Goal: Task Accomplishment & Management: Manage account settings

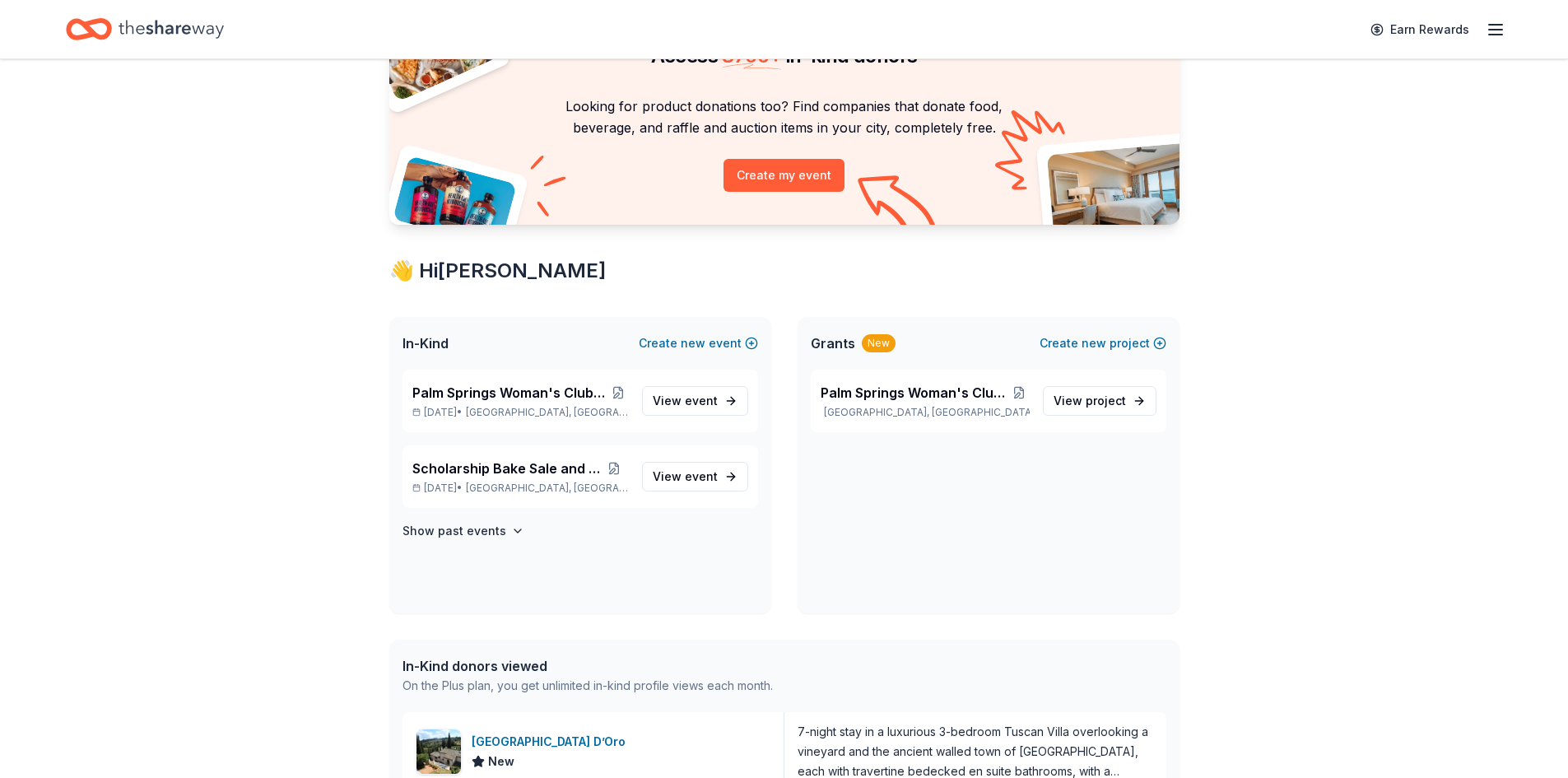
scroll to position [247, 0]
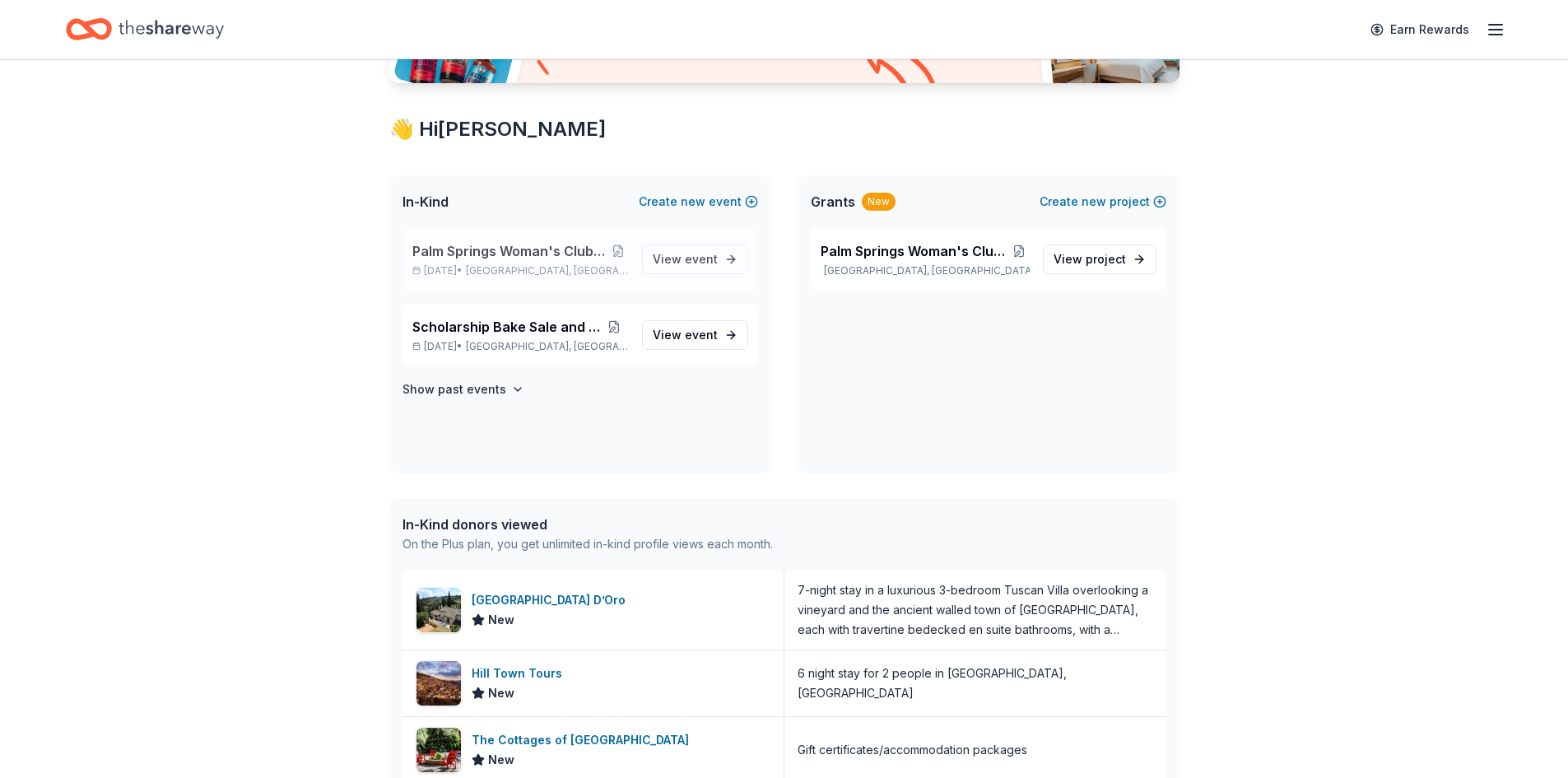
click at [470, 265] on p "[DATE] • [GEOGRAPHIC_DATA], [GEOGRAPHIC_DATA]" at bounding box center [521, 271] width 216 height 13
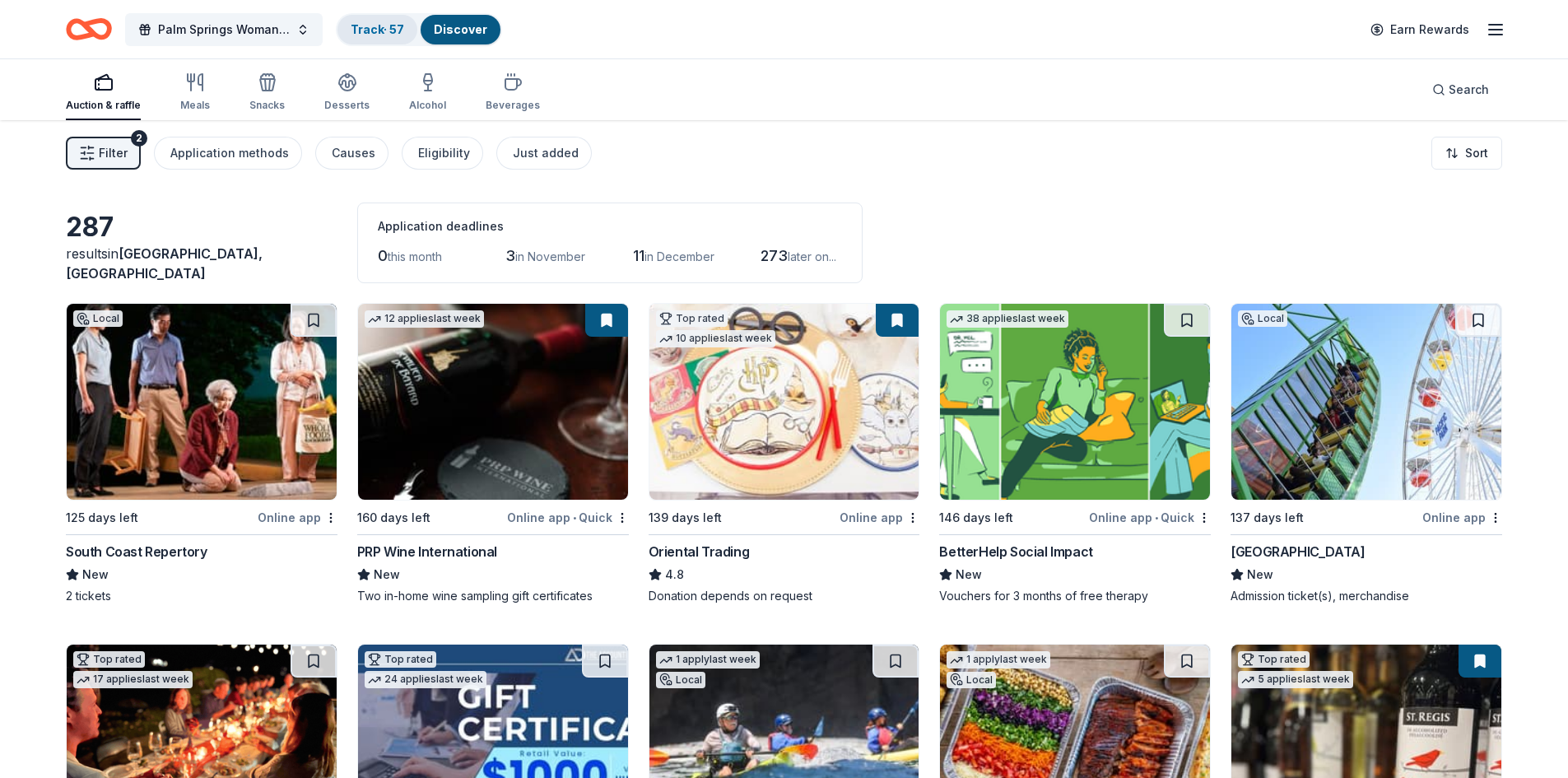
click at [375, 31] on link "Track · 57" at bounding box center [378, 29] width 53 height 14
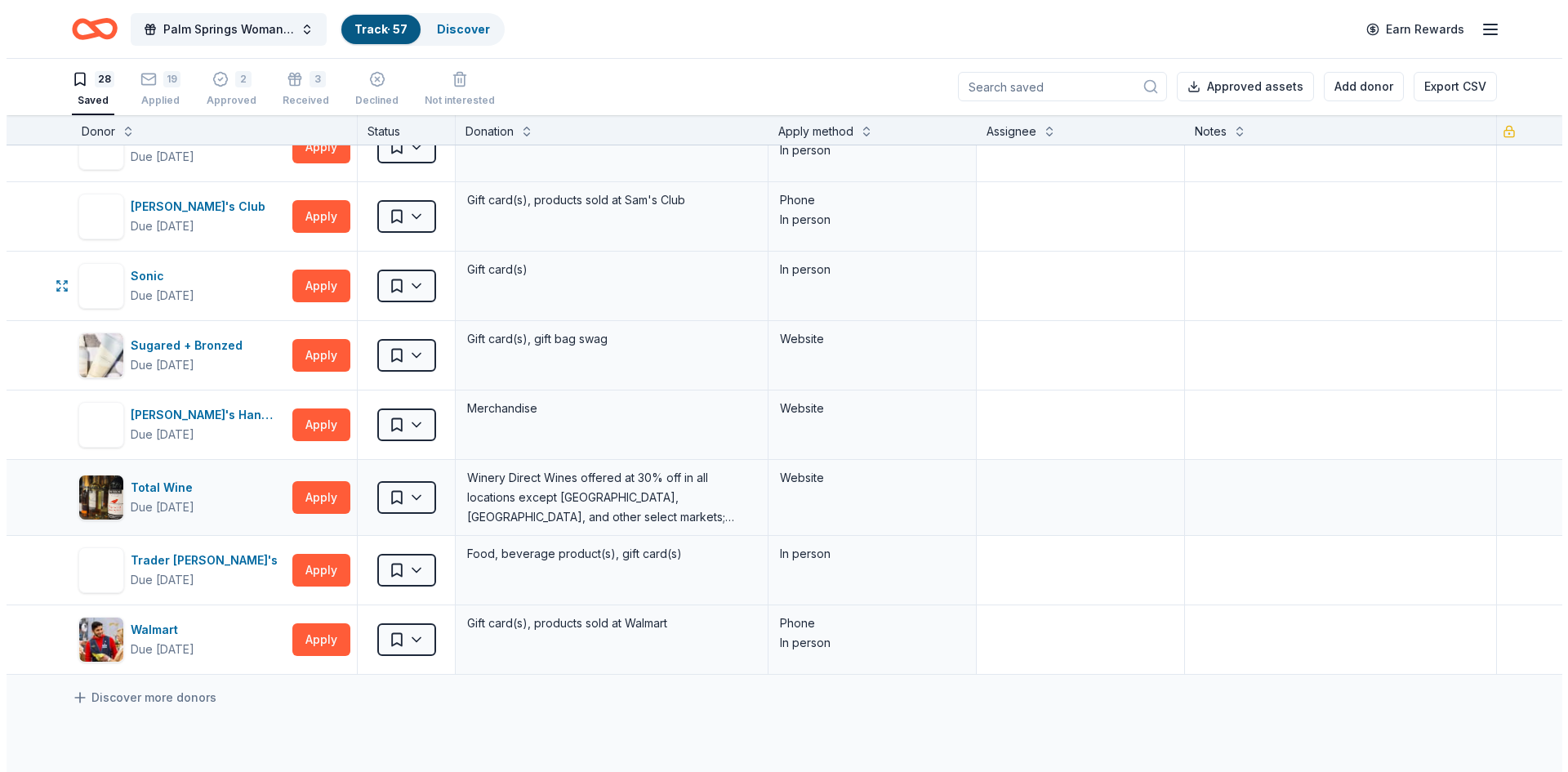
scroll to position [1552, 0]
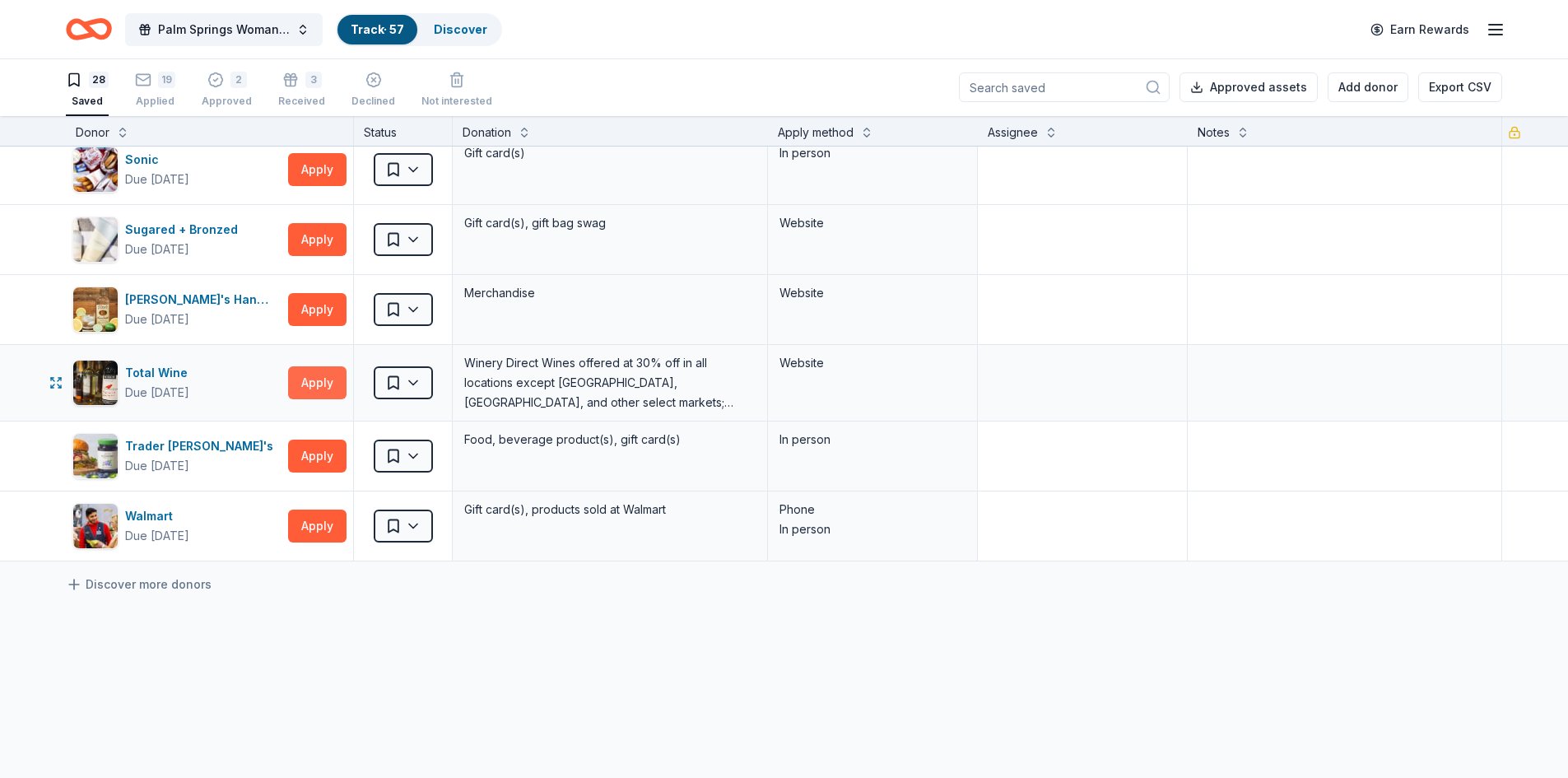
click at [314, 384] on button "Apply" at bounding box center [317, 383] width 58 height 33
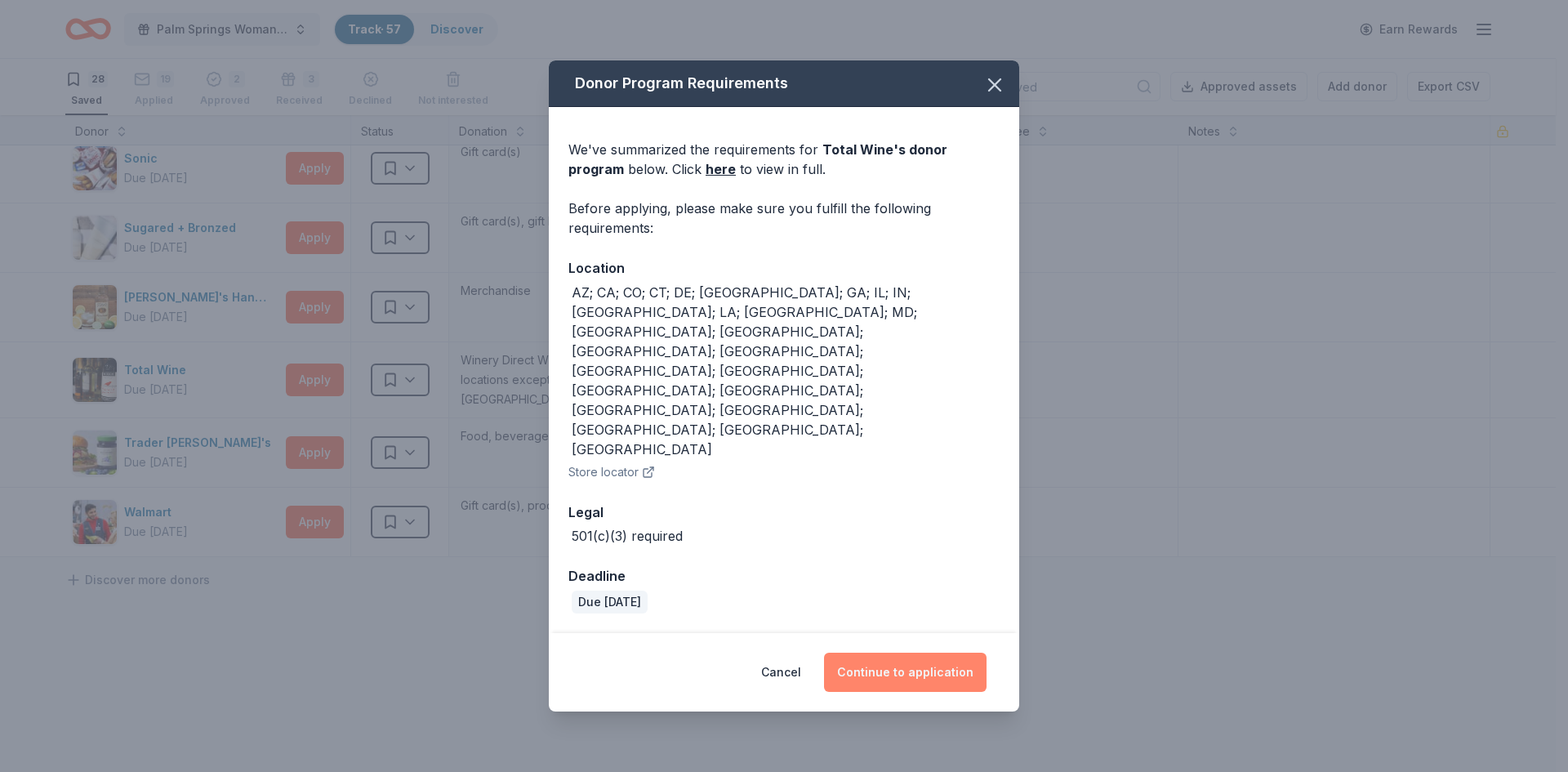
click at [919, 653] on button "Continue to application" at bounding box center [905, 673] width 163 height 40
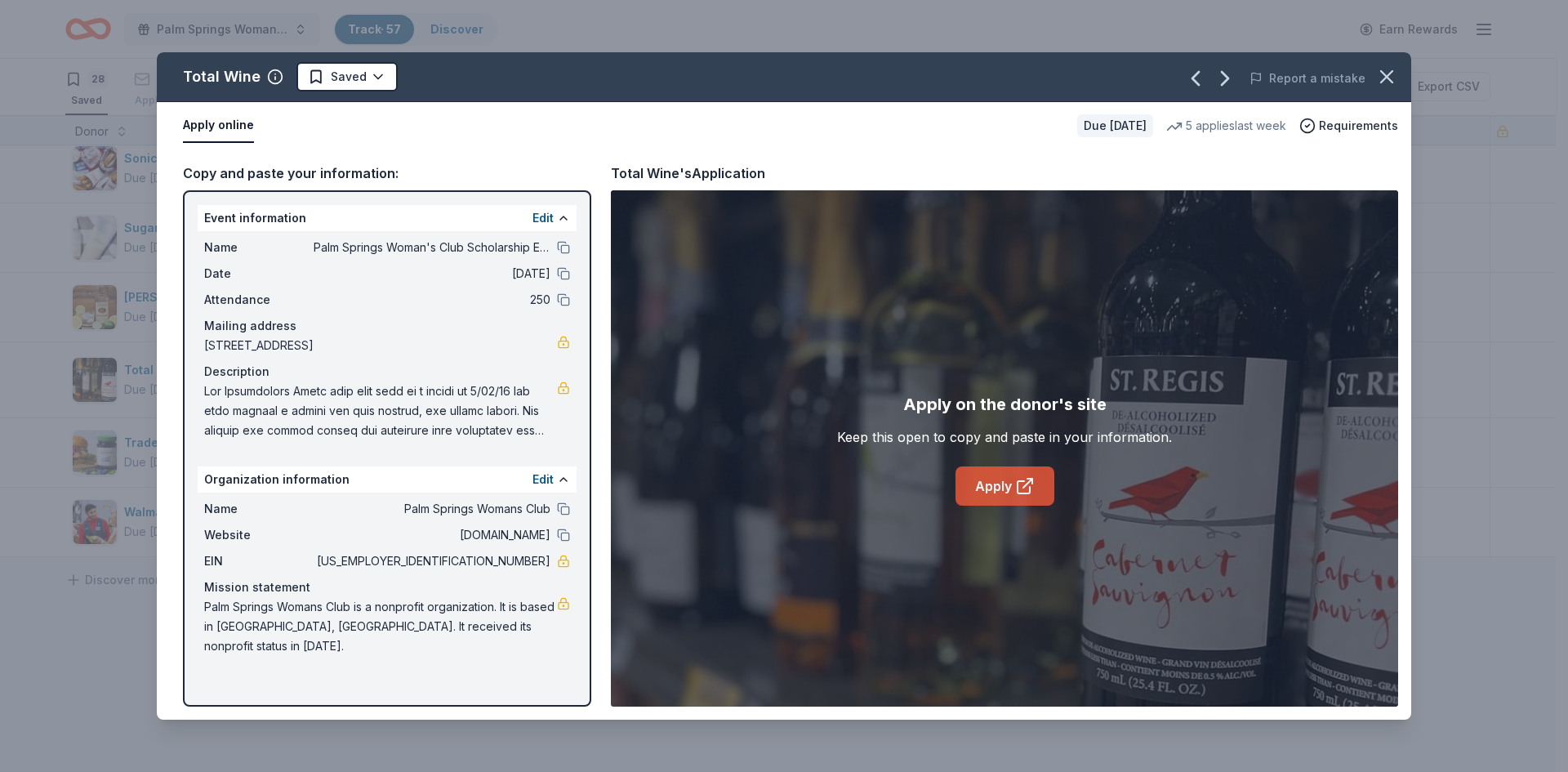
click at [992, 481] on link "Apply" at bounding box center [1005, 486] width 99 height 40
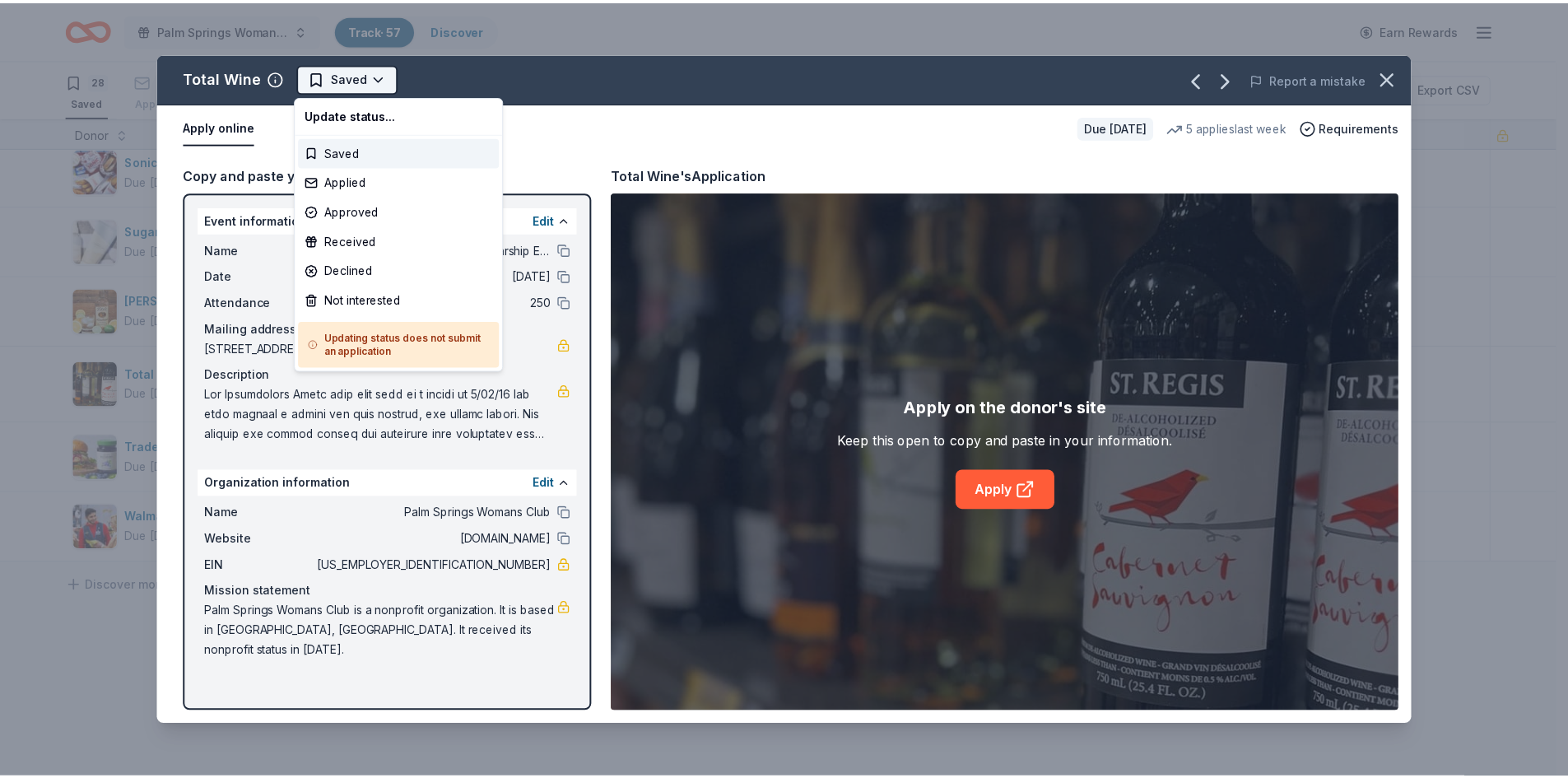
scroll to position [0, 0]
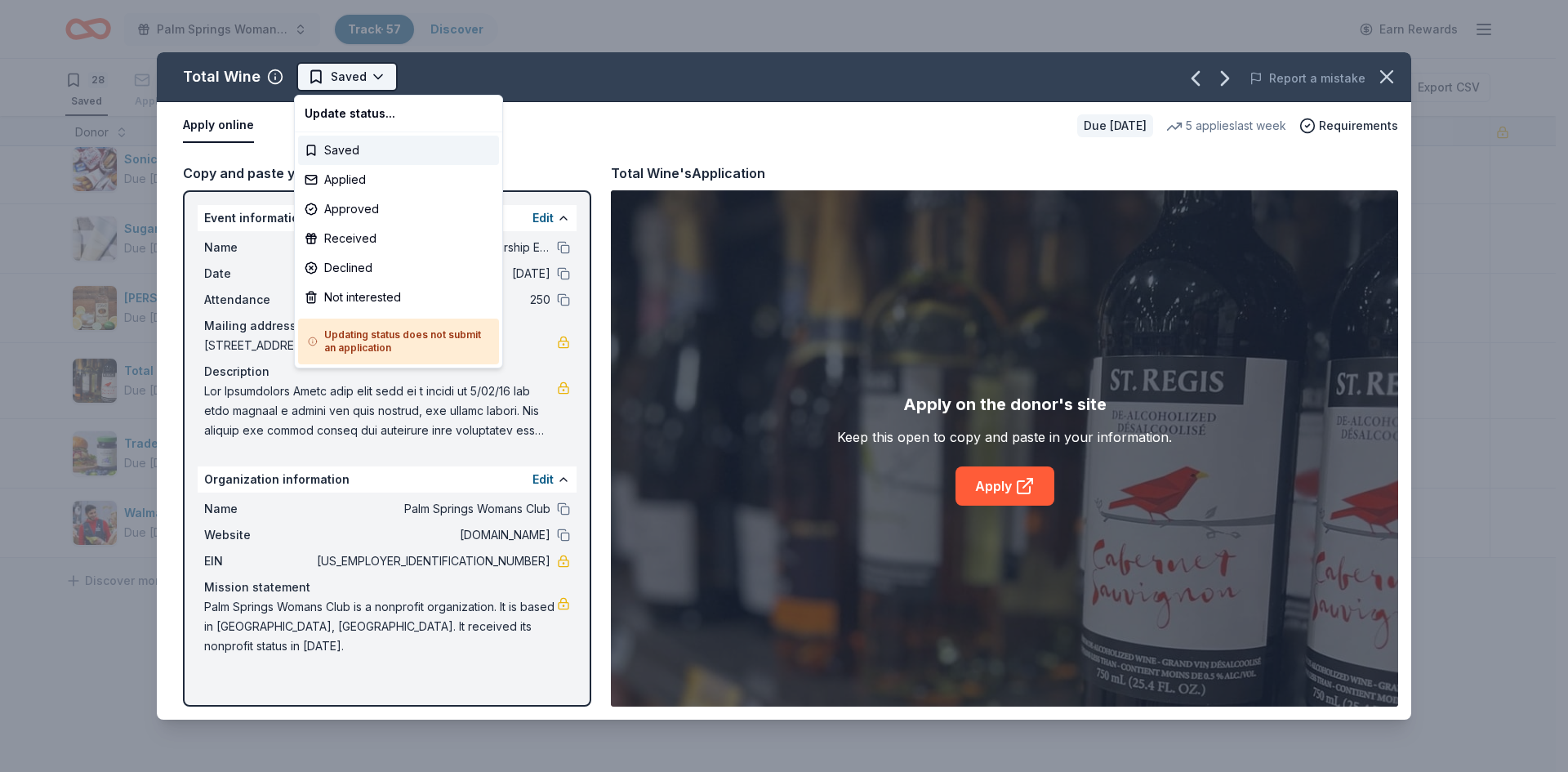
click at [373, 78] on html "Palm Springs Woman's Club Scholarship Event Track · 57 Discover Earn Rewards 28…" at bounding box center [784, 386] width 1568 height 772
click at [352, 177] on div "Applied" at bounding box center [398, 180] width 201 height 30
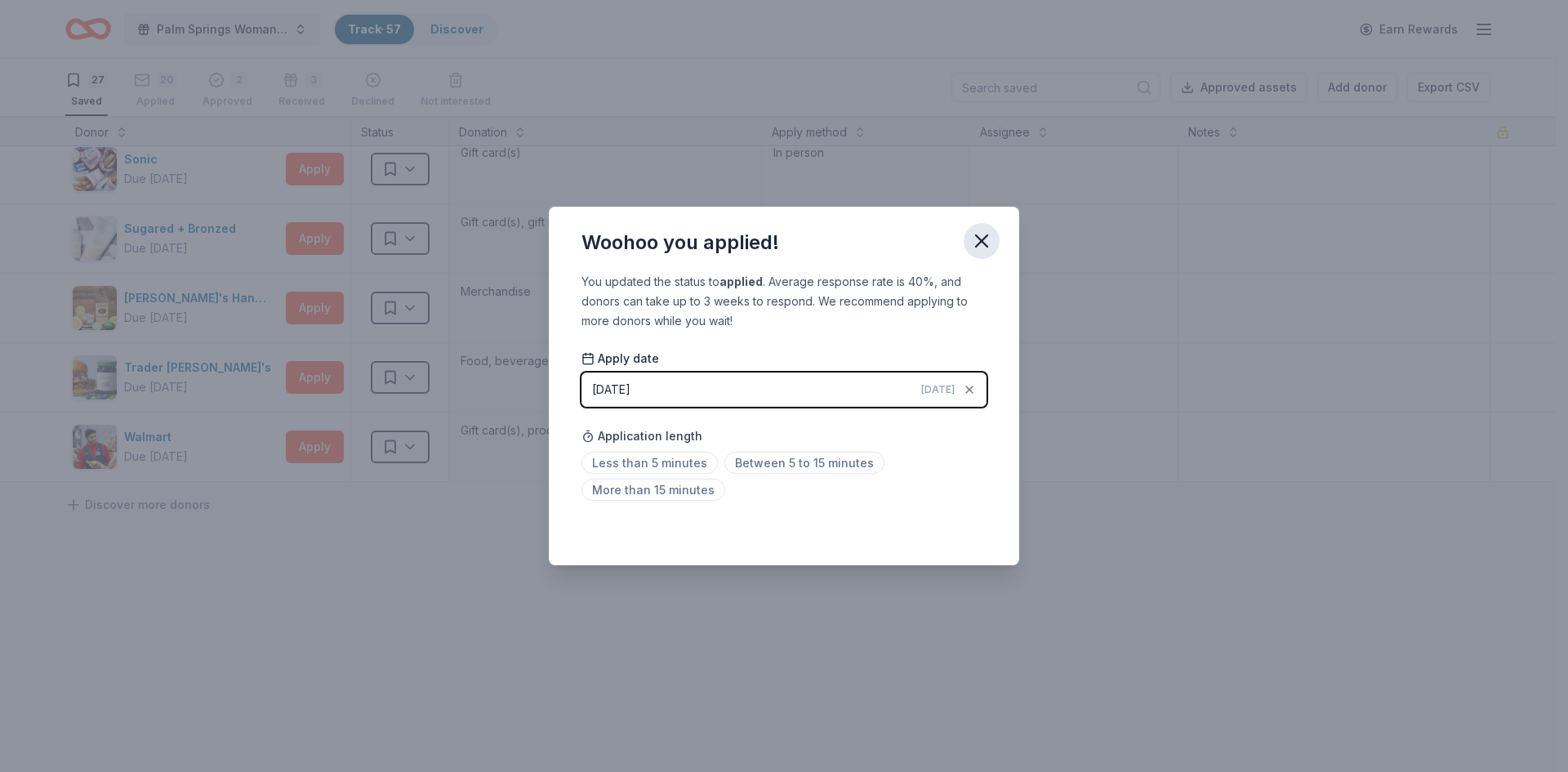
click at [980, 247] on icon "button" at bounding box center [982, 241] width 23 height 23
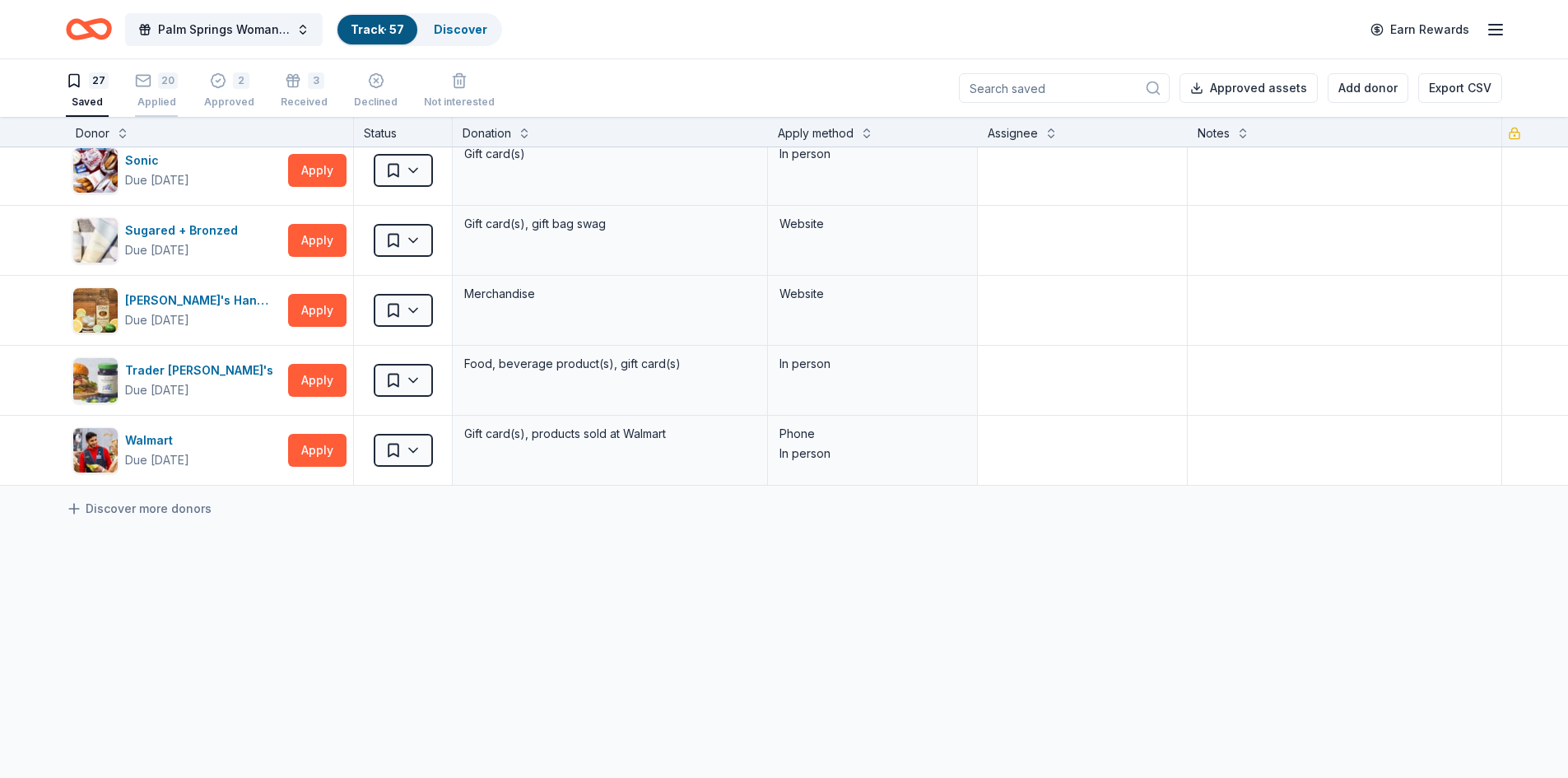
click at [160, 87] on div "20" at bounding box center [168, 81] width 20 height 17
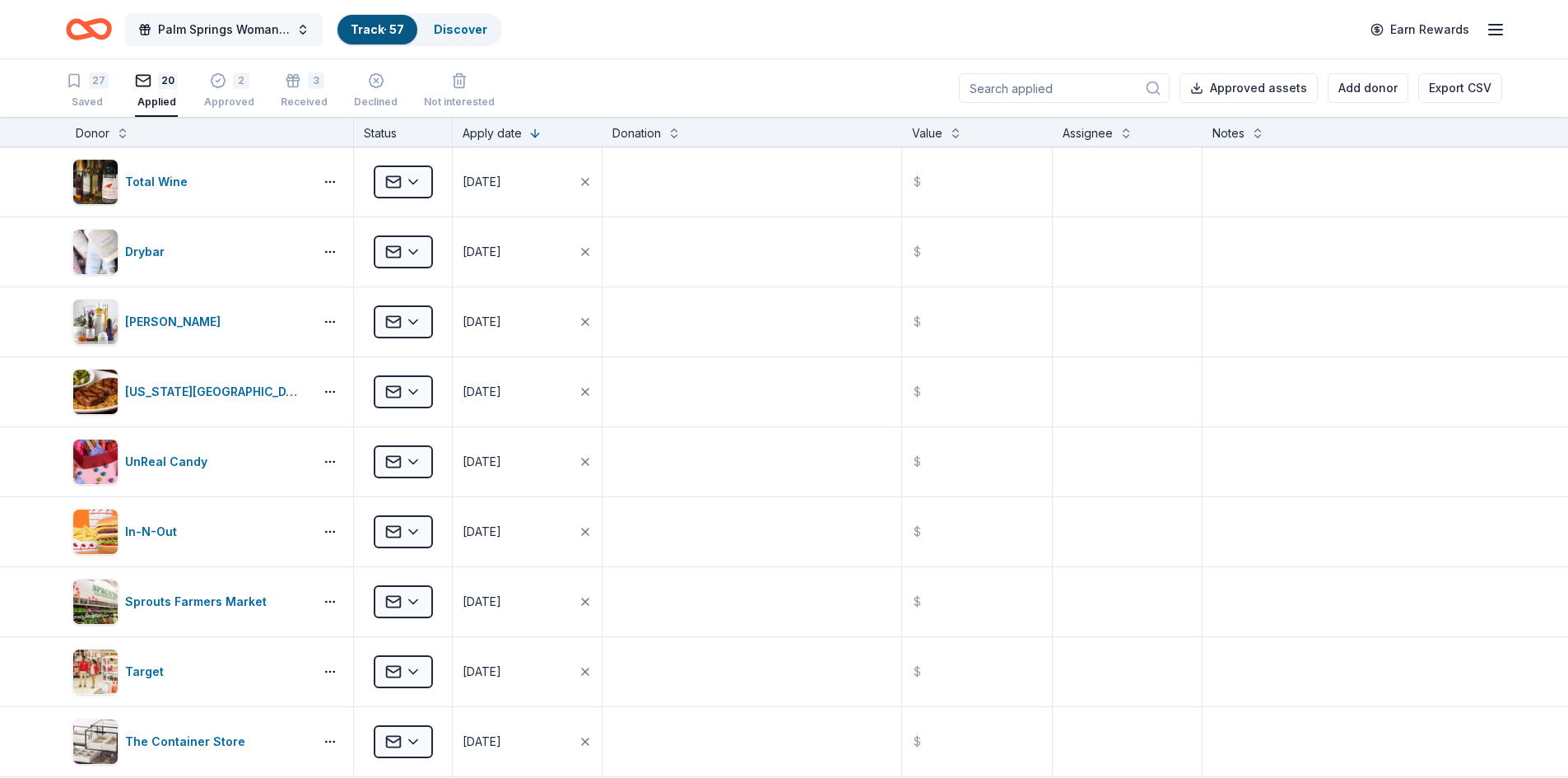
click at [295, 24] on button "Palm Springs Woman's Club Scholarship Event" at bounding box center [224, 30] width 198 height 33
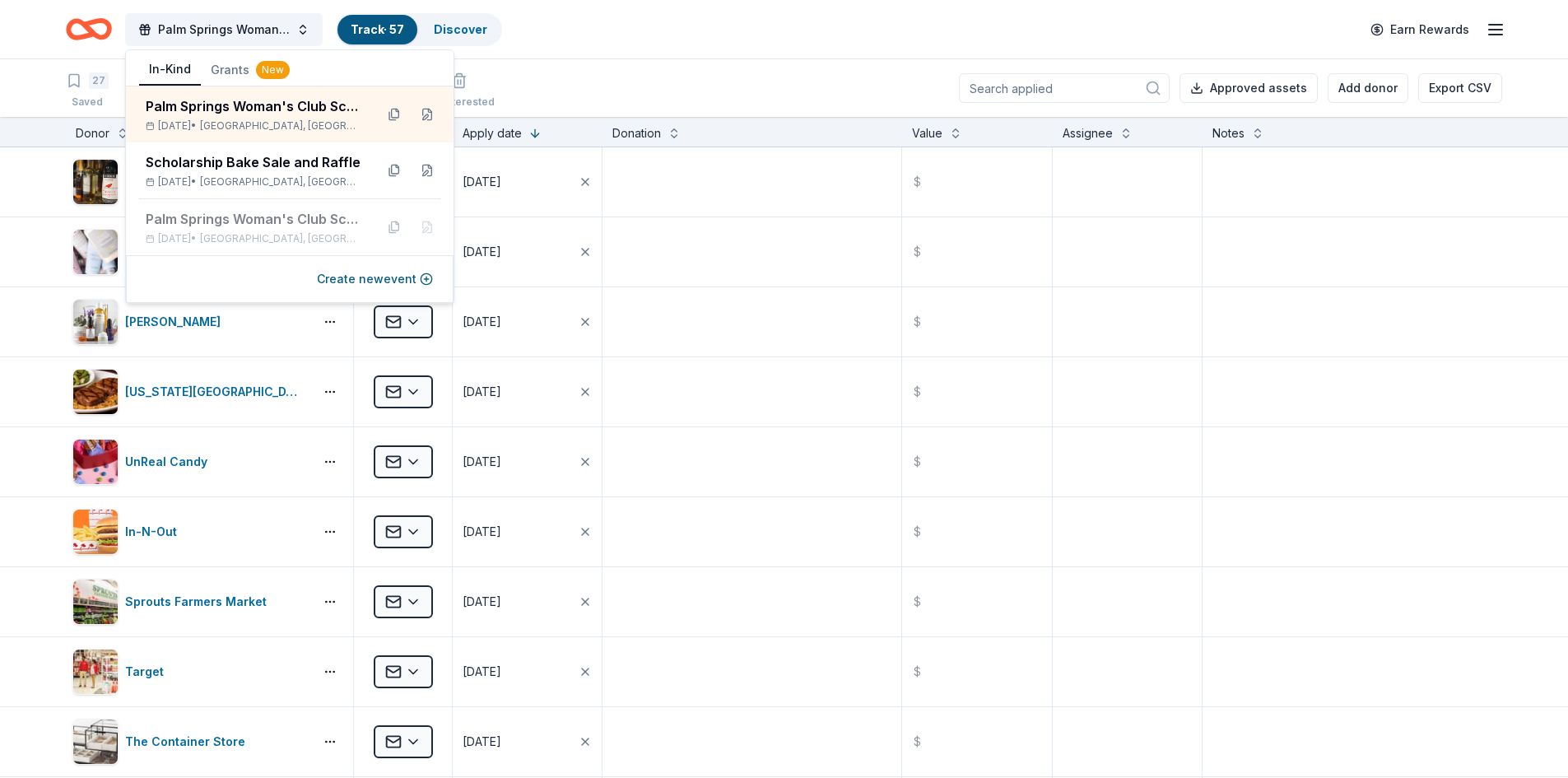
click at [694, 23] on div "Palm Springs Woman's Club Scholarship Event Track · 57 Discover Earn Rewards" at bounding box center [784, 29] width 1437 height 39
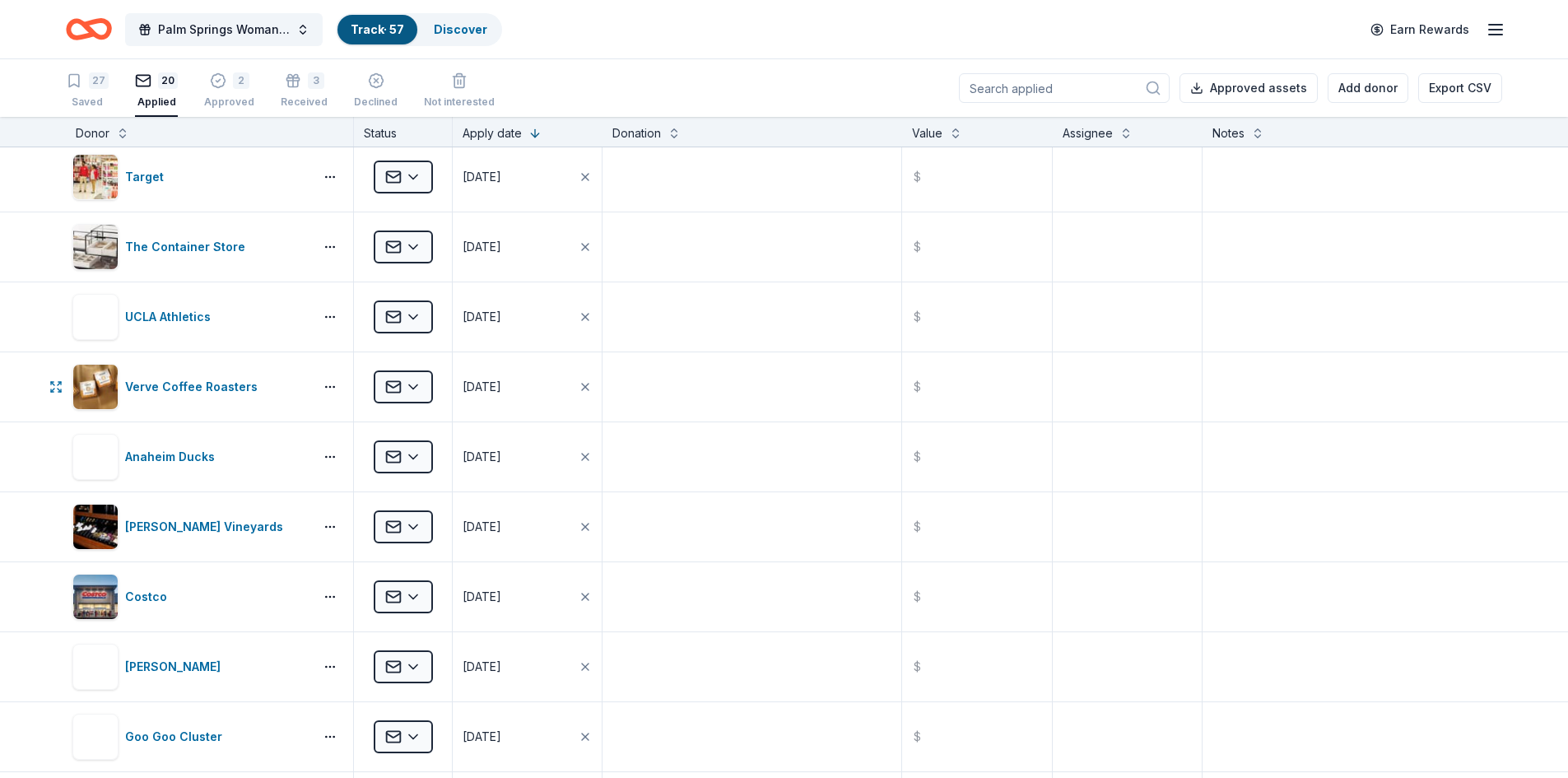
scroll to position [494, 0]
click at [308, 86] on div "3" at bounding box center [316, 81] width 17 height 17
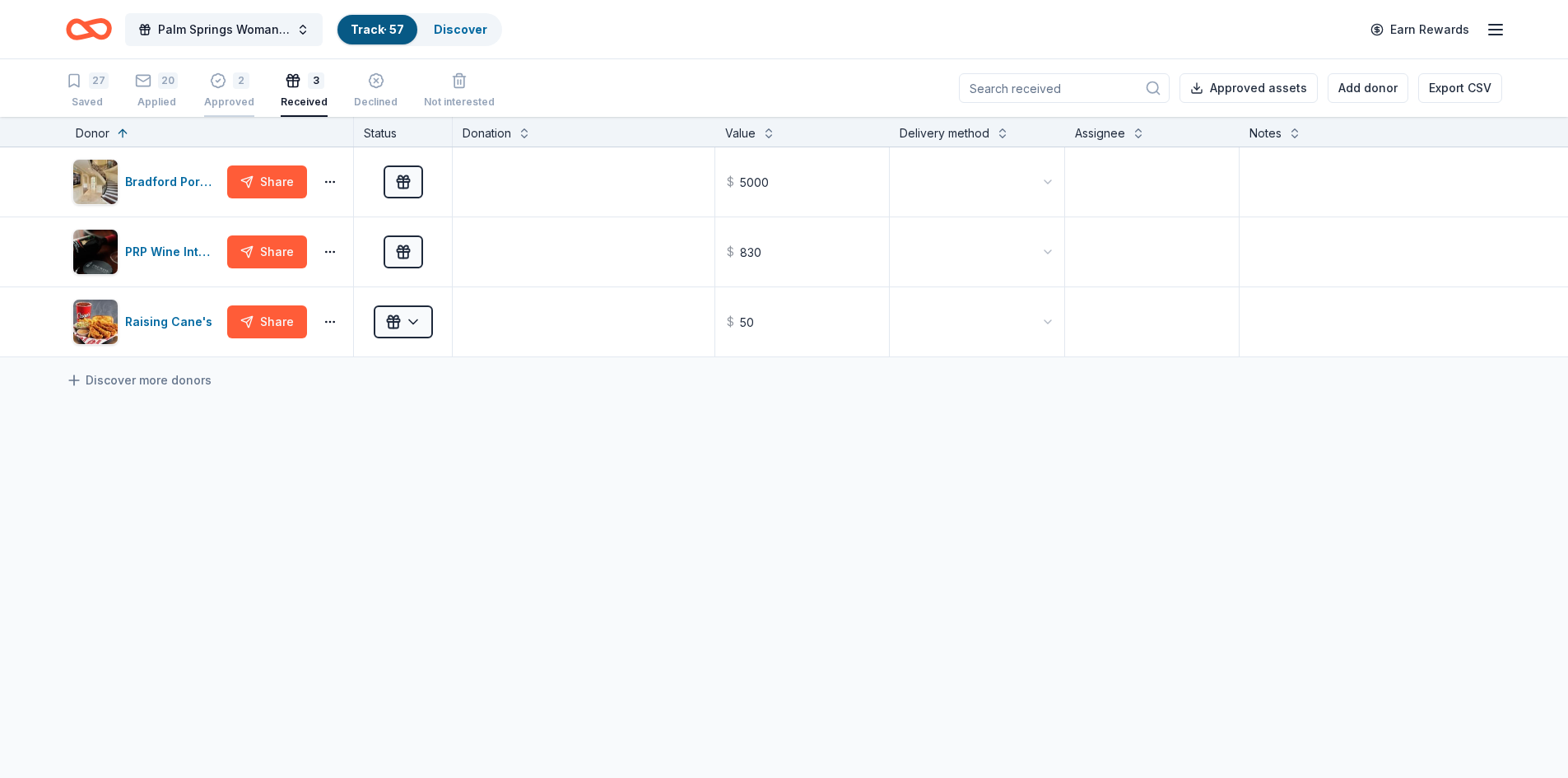
click at [235, 86] on div "2" at bounding box center [241, 81] width 17 height 17
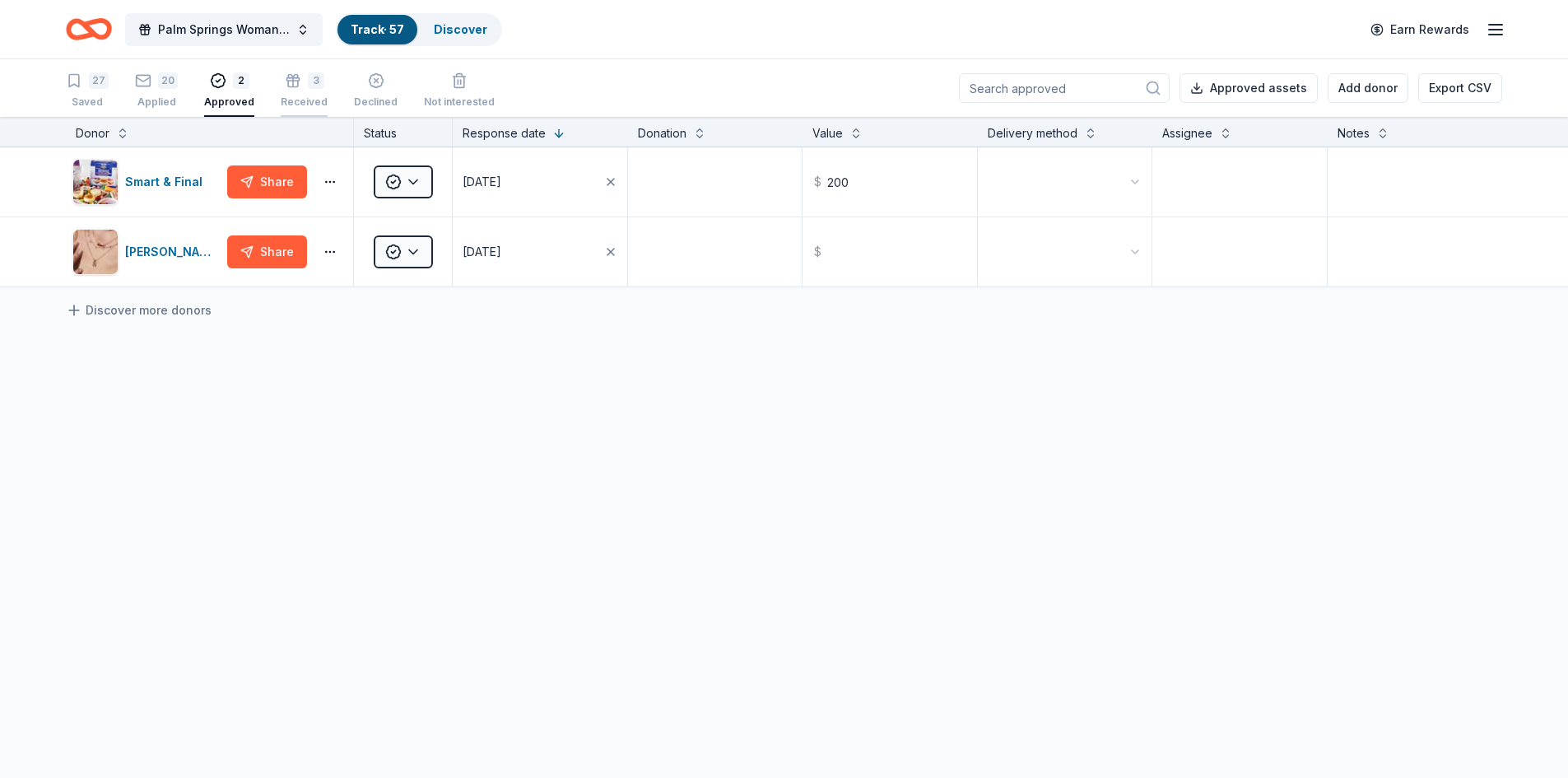
click at [284, 85] on icon "button" at bounding box center [293, 81] width 17 height 17
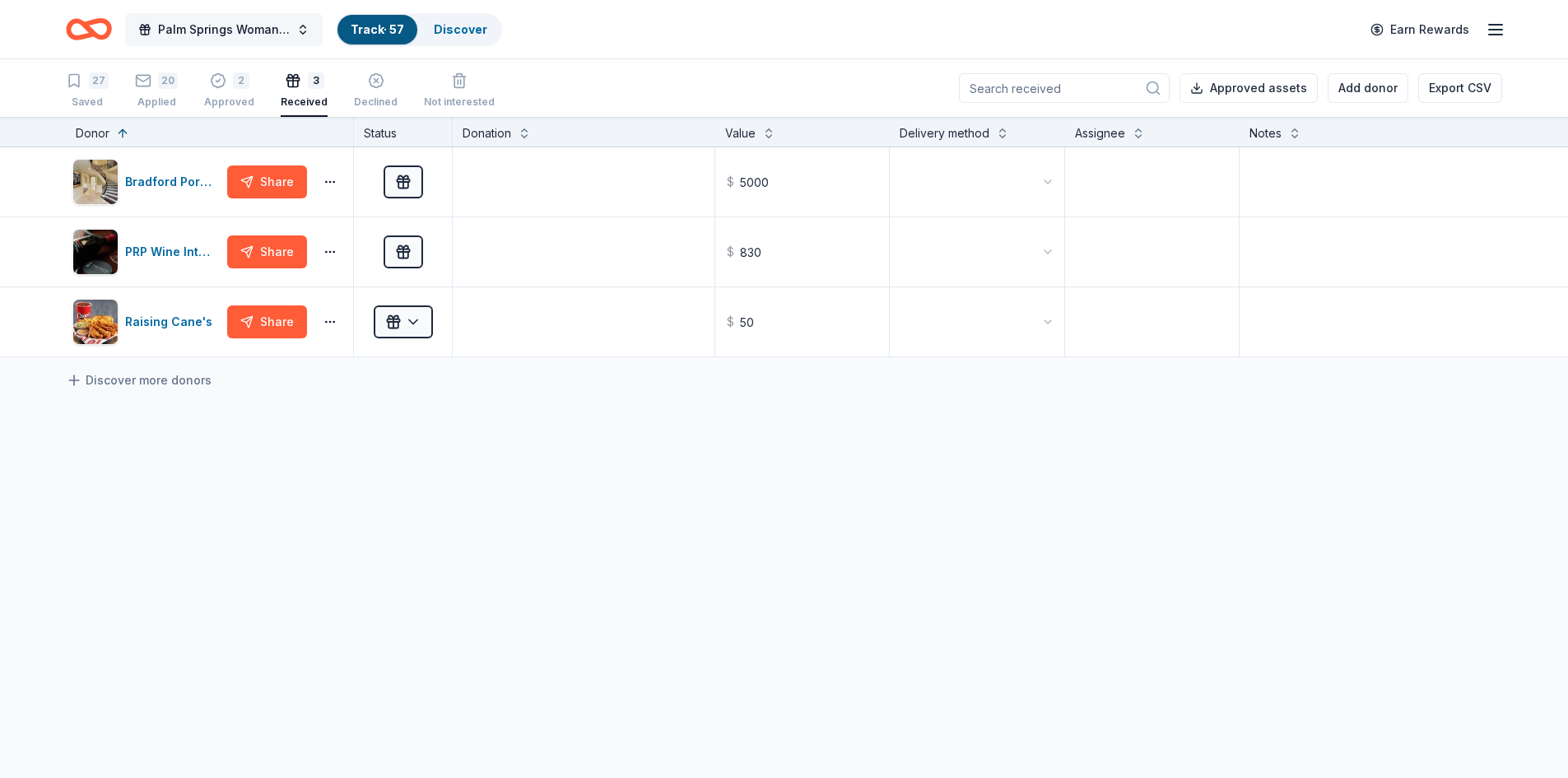
click at [299, 34] on button "Palm Springs Woman's Club Scholarship Event" at bounding box center [224, 30] width 198 height 33
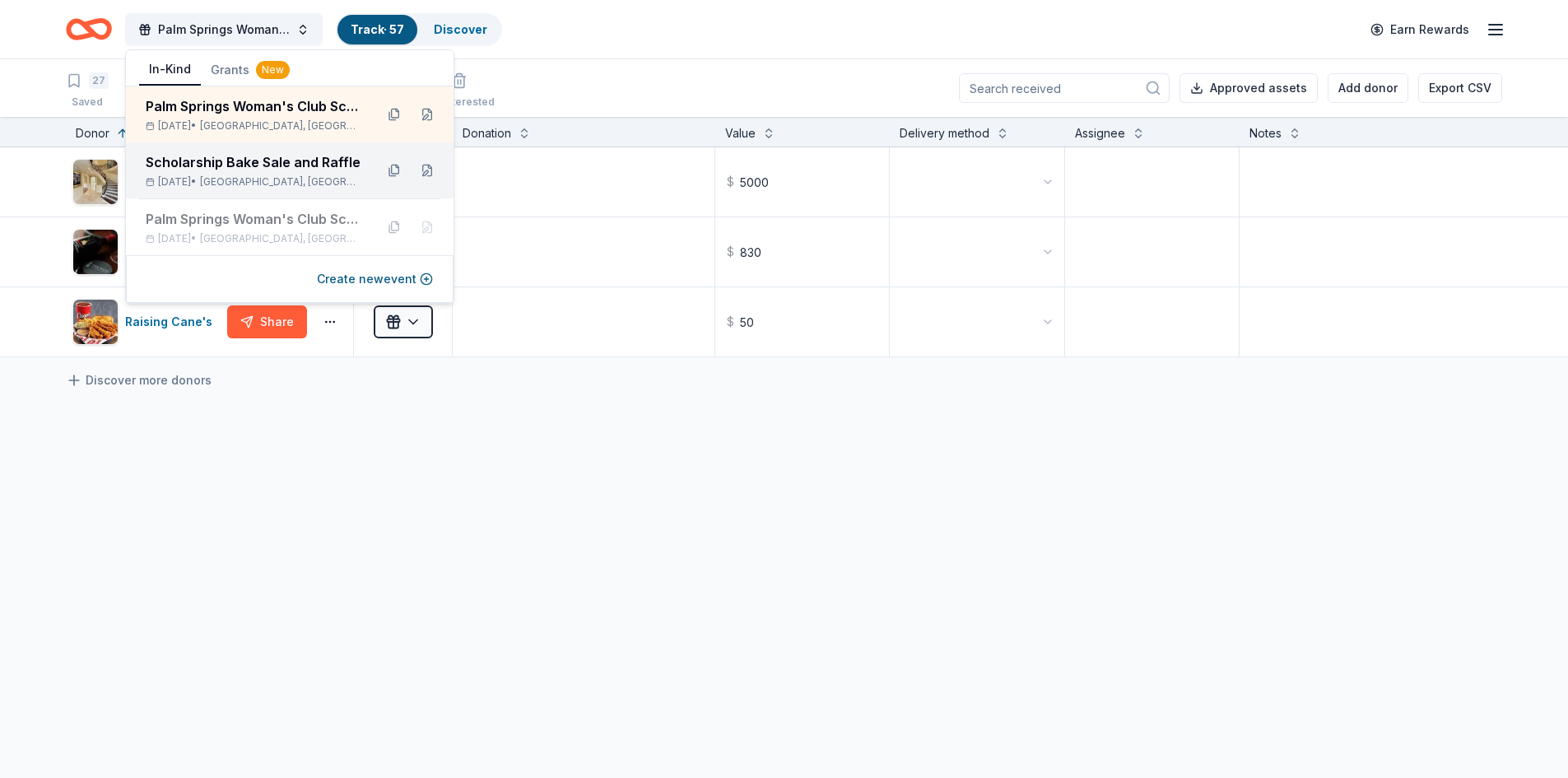
click at [235, 170] on div "Scholarship Bake Sale and Raffle" at bounding box center [253, 162] width 215 height 20
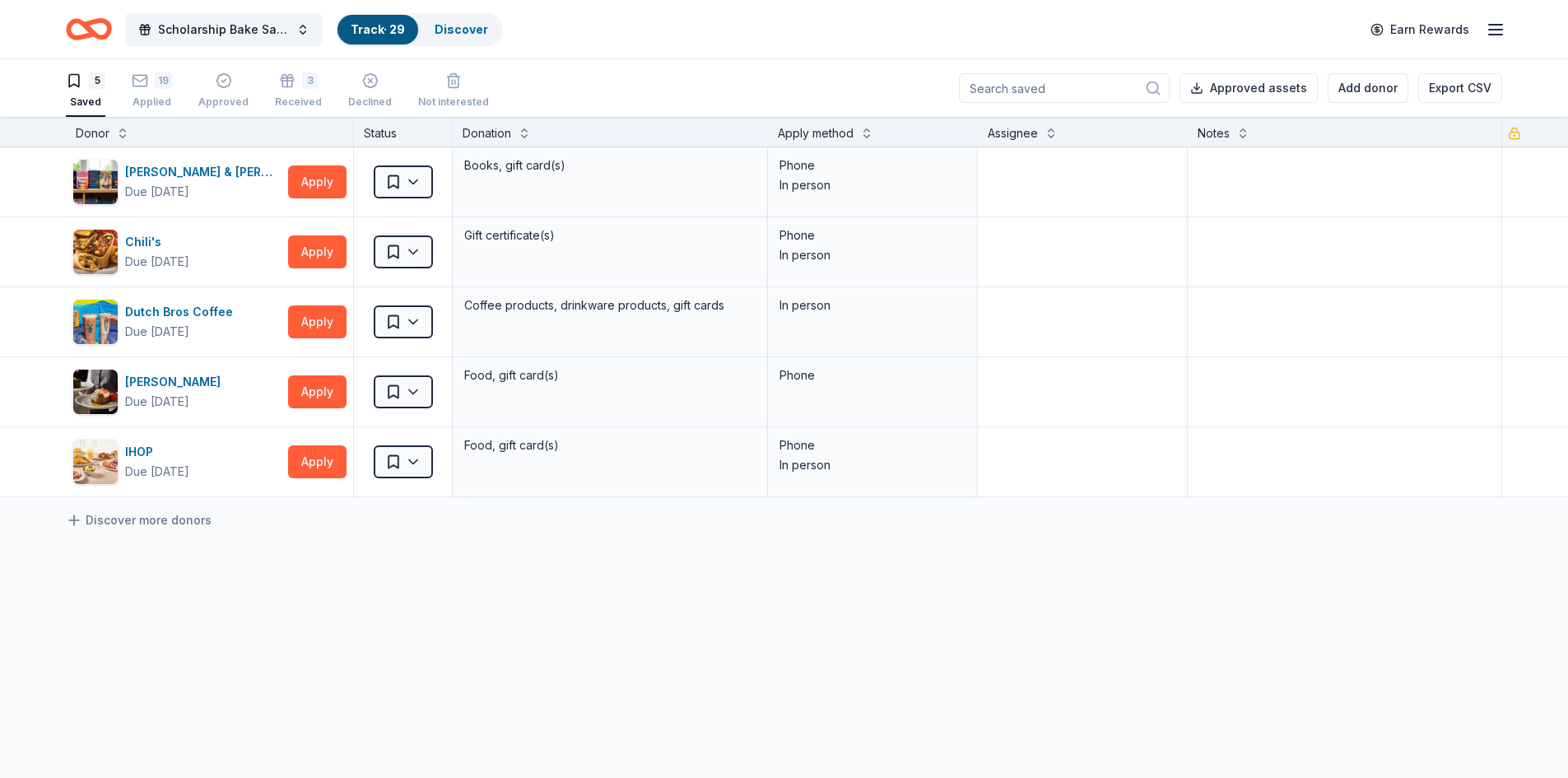
click at [445, 507] on div "Discover more donors" at bounding box center [784, 520] width 1568 height 46
click at [288, 91] on div "3 Received" at bounding box center [299, 91] width 47 height 37
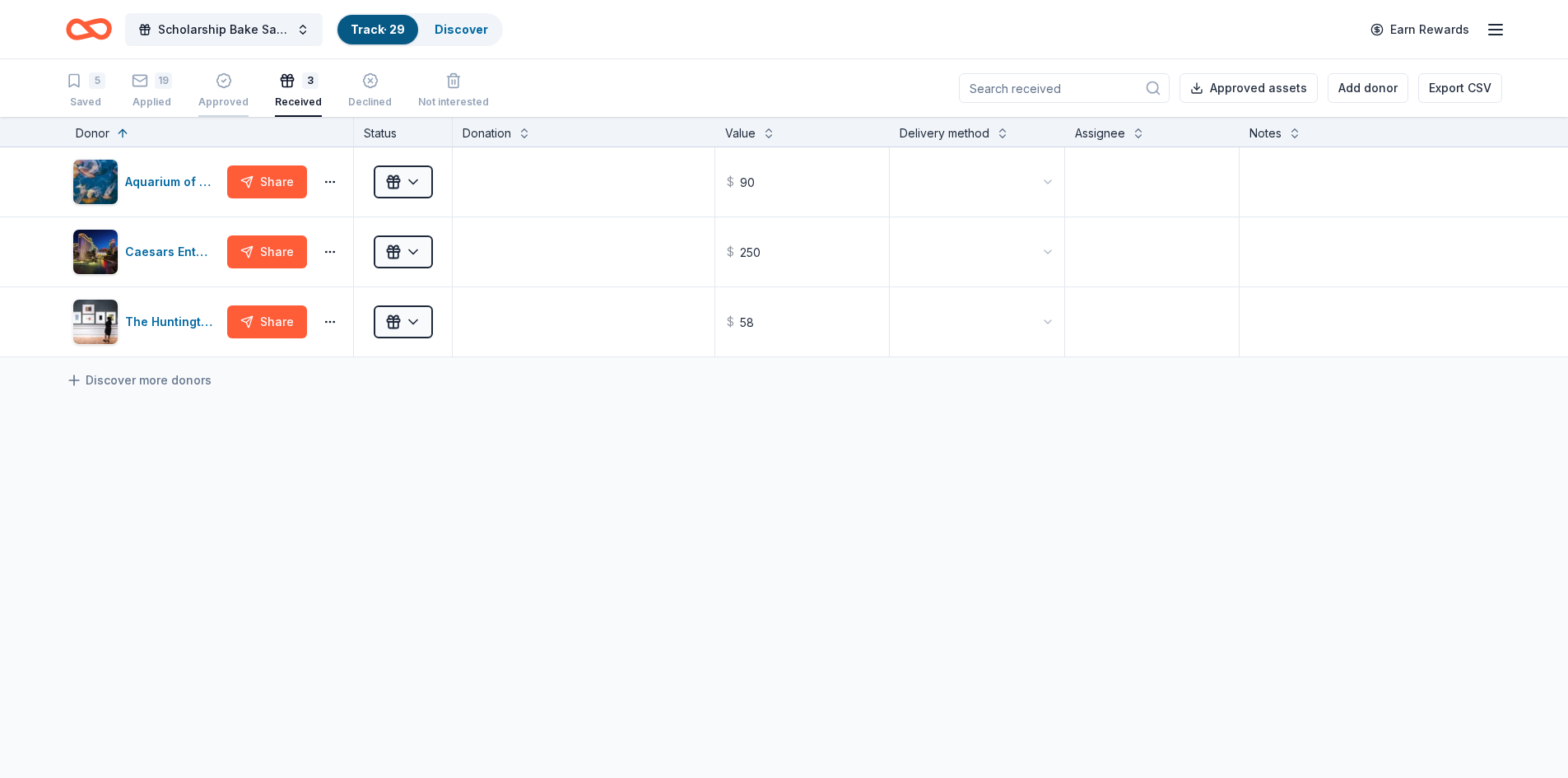
click at [220, 98] on div "Approved" at bounding box center [224, 102] width 50 height 13
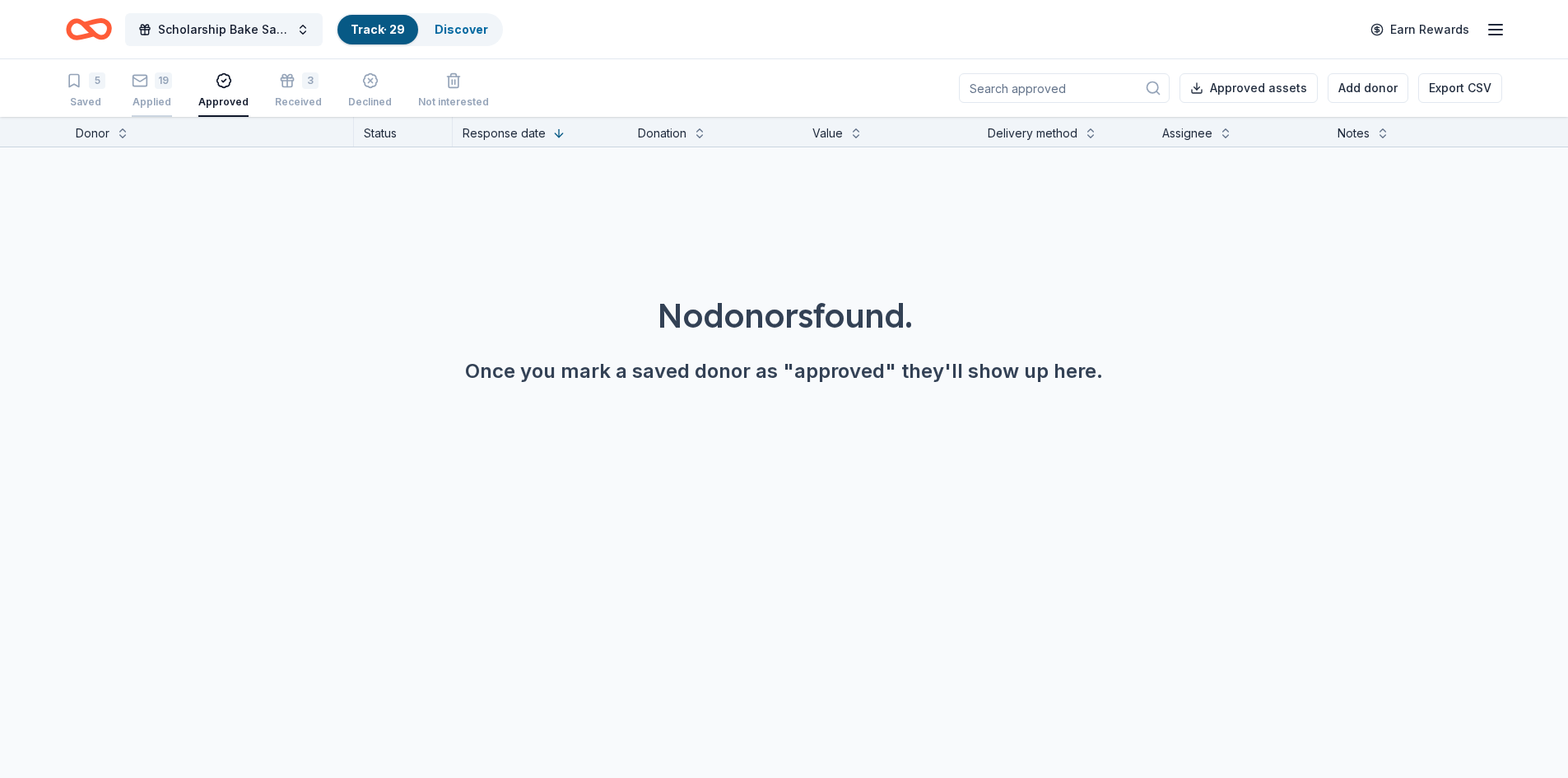
click at [154, 100] on div "Applied" at bounding box center [151, 102] width 40 height 13
